Goal: Transaction & Acquisition: Purchase product/service

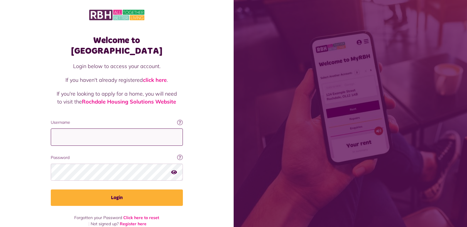
click at [91, 129] on input "Username" at bounding box center [117, 137] width 132 height 17
type input "**********"
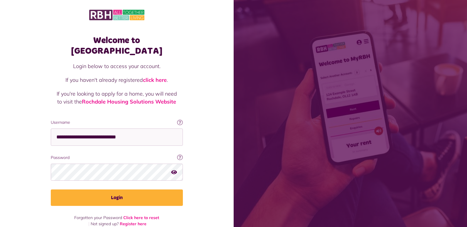
click at [175, 170] on icon "button" at bounding box center [174, 172] width 6 height 5
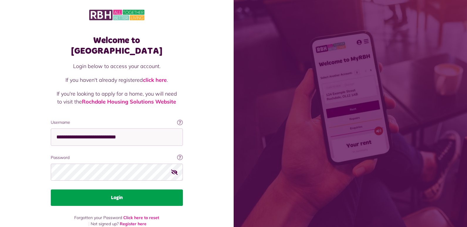
click at [127, 190] on button "Login" at bounding box center [117, 198] width 132 height 16
click at [115, 190] on button "Login" at bounding box center [117, 198] width 132 height 16
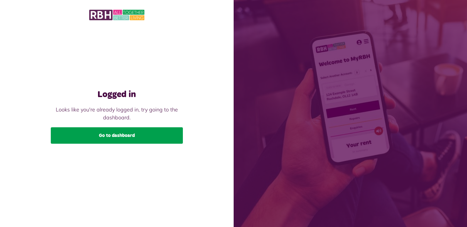
click at [119, 143] on link "Go to dashboard" at bounding box center [117, 135] width 132 height 16
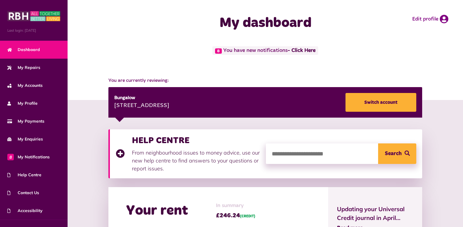
click at [216, 51] on span "8" at bounding box center [218, 50] width 7 height 5
click at [218, 52] on span "8" at bounding box center [218, 50] width 7 height 5
click at [308, 50] on link "- Click Here" at bounding box center [301, 50] width 28 height 5
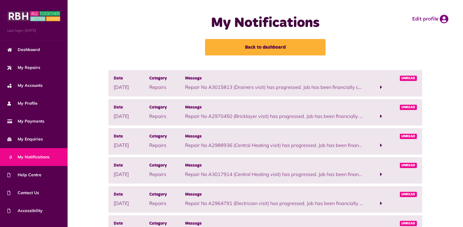
scroll to position [29, 0]
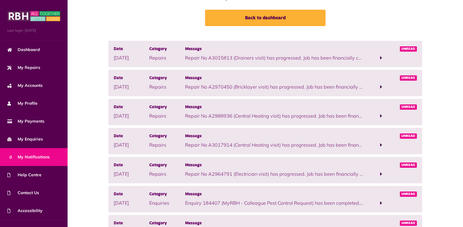
click at [407, 79] on span "Unread" at bounding box center [407, 77] width 17 height 5
click at [219, 89] on p "Repair No A2970450 (Bricklayer visit) has progressed. Job has been financially …" at bounding box center [274, 86] width 178 height 7
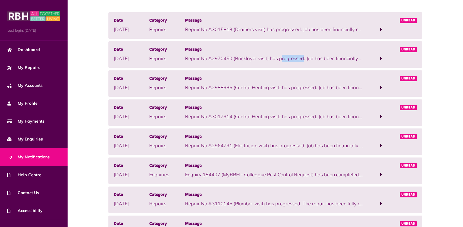
scroll to position [59, 0]
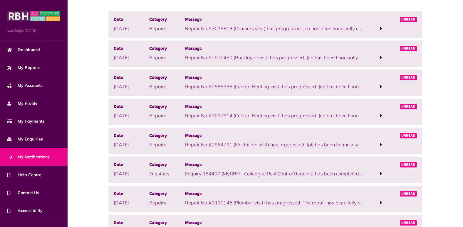
click at [380, 56] on span at bounding box center [381, 57] width 2 height 5
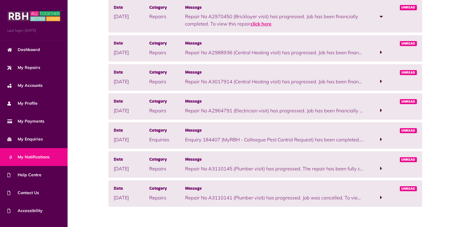
scroll to position [0, 0]
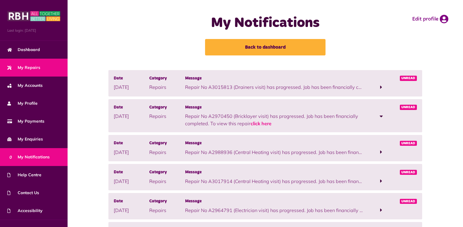
click at [21, 65] on span "My Repairs" at bounding box center [23, 68] width 33 height 6
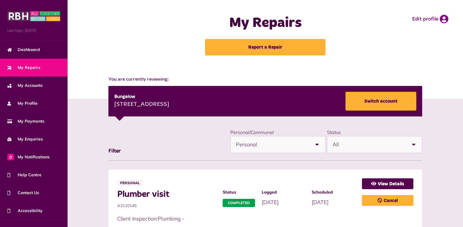
scroll to position [147, 0]
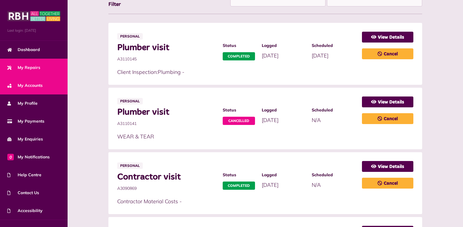
click at [41, 85] on span "My Accounts" at bounding box center [24, 85] width 35 height 6
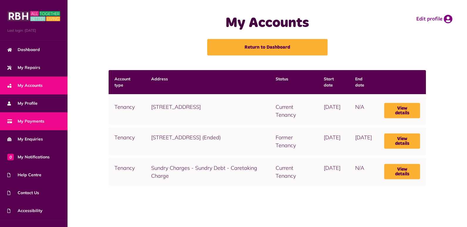
click at [40, 121] on span "My Payments" at bounding box center [25, 121] width 37 height 6
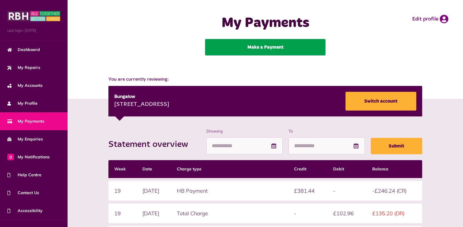
click at [274, 45] on link "Make a Payment" at bounding box center [265, 47] width 120 height 16
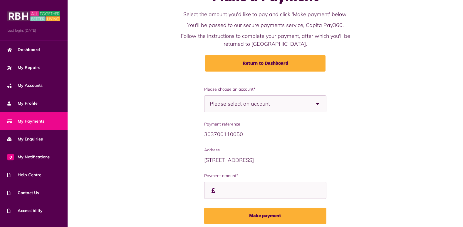
scroll to position [49, 0]
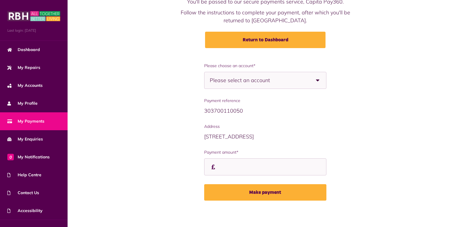
click at [319, 82] on b at bounding box center [317, 80] width 16 height 16
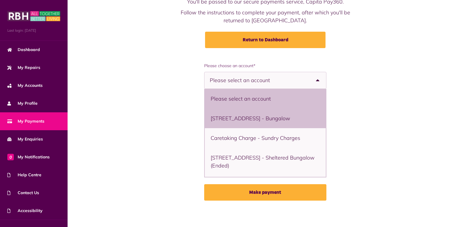
click at [295, 121] on li "11 Bowling Green Street, Heywood, OL10 1DJ - Bungalow" at bounding box center [265, 119] width 121 height 20
select select "**********"
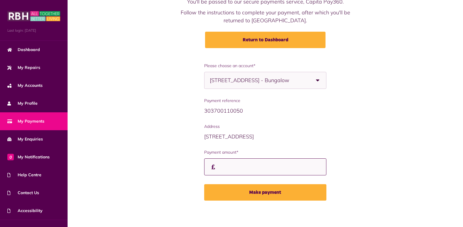
click at [225, 166] on input "Payment amount*" at bounding box center [265, 166] width 122 height 17
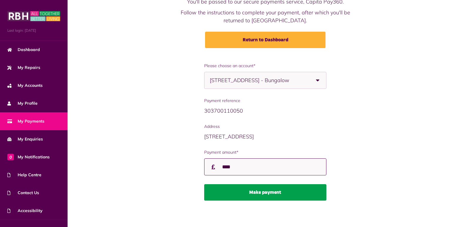
type input "****"
click at [252, 191] on button "Make payment" at bounding box center [265, 192] width 122 height 16
